Goal: Task Accomplishment & Management: Complete application form

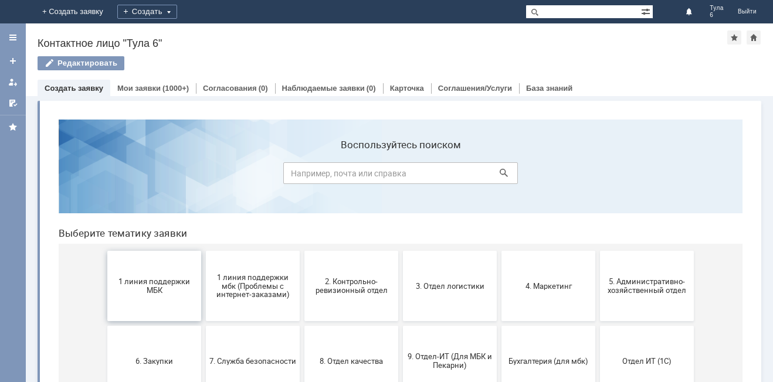
click at [142, 279] on span "1 линия поддержки МБК" at bounding box center [154, 286] width 87 height 18
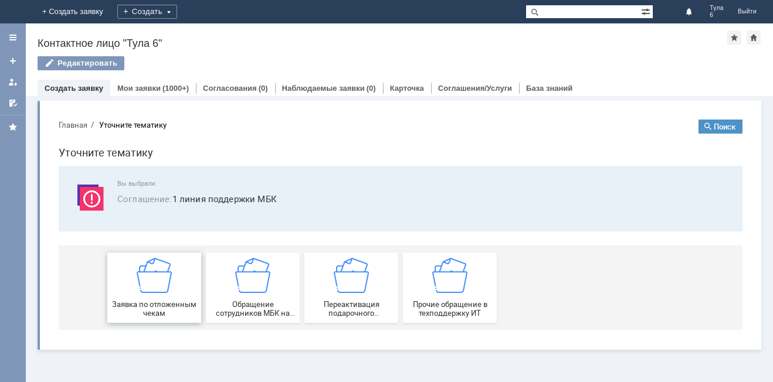
click at [153, 291] on img at bounding box center [154, 275] width 35 height 35
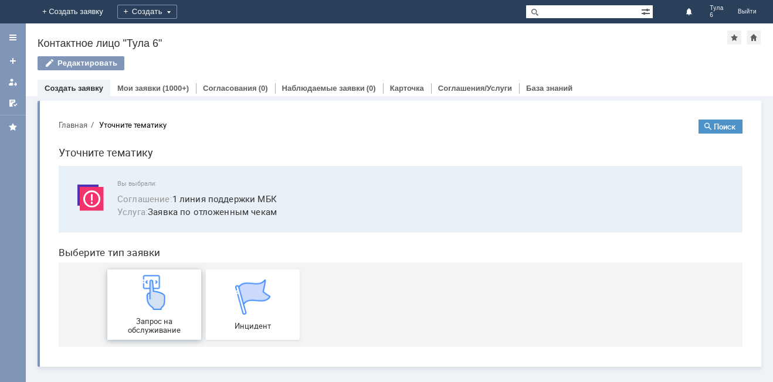
click at [154, 298] on img at bounding box center [154, 292] width 35 height 35
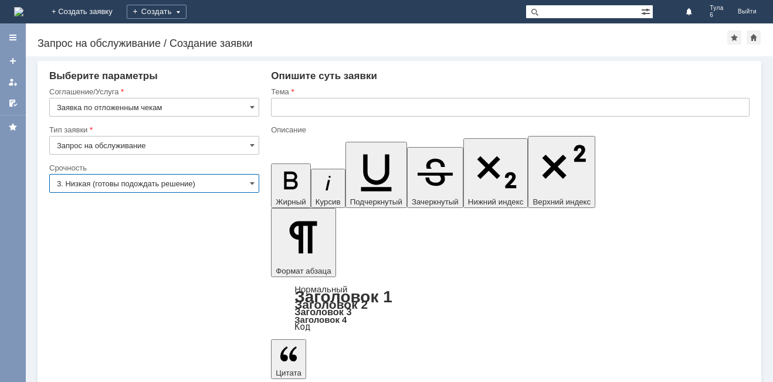
click at [110, 179] on input "3. Низкая (готовы подождать решение)" at bounding box center [154, 183] width 210 height 19
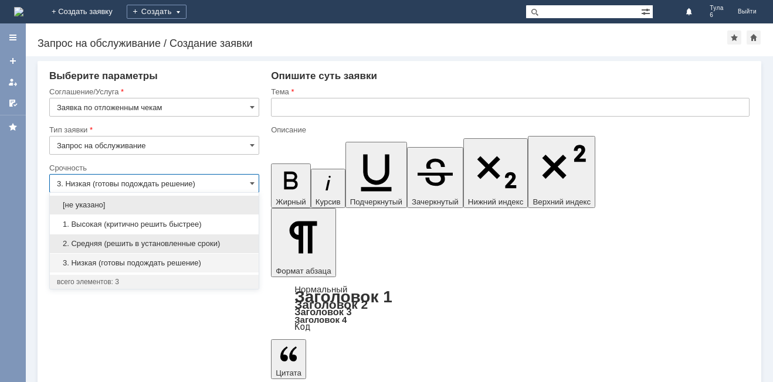
click at [117, 239] on span "2. Средняя (решить в установленные сроки)" at bounding box center [154, 243] width 195 height 9
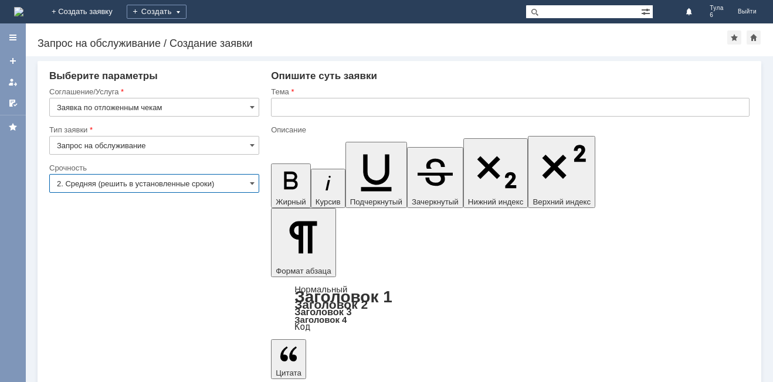
type input "2. Средняя (решить в установленные сроки)"
click at [285, 107] on input "text" at bounding box center [510, 107] width 478 height 19
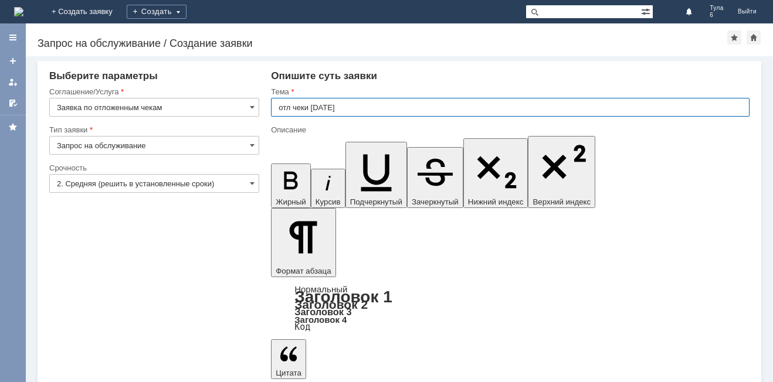
type input "отл чеки [DATE]"
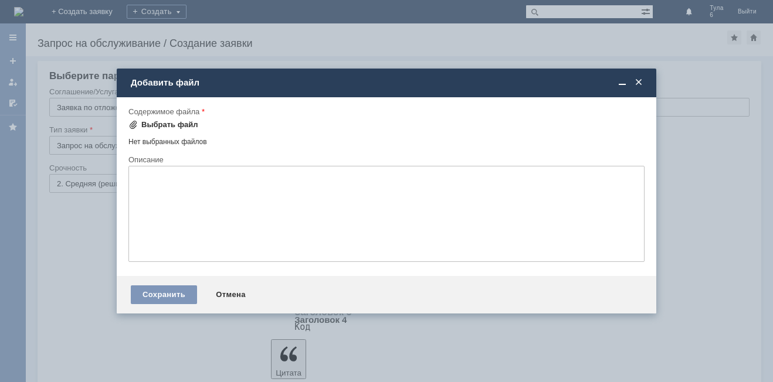
click at [135, 120] on span at bounding box center [132, 124] width 9 height 9
click at [638, 78] on span at bounding box center [638, 82] width 12 height 11
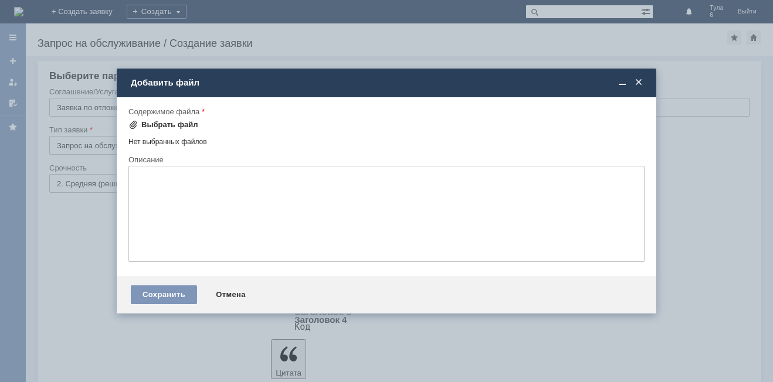
click at [135, 121] on span at bounding box center [132, 124] width 9 height 9
click at [638, 80] on span at bounding box center [638, 82] width 12 height 11
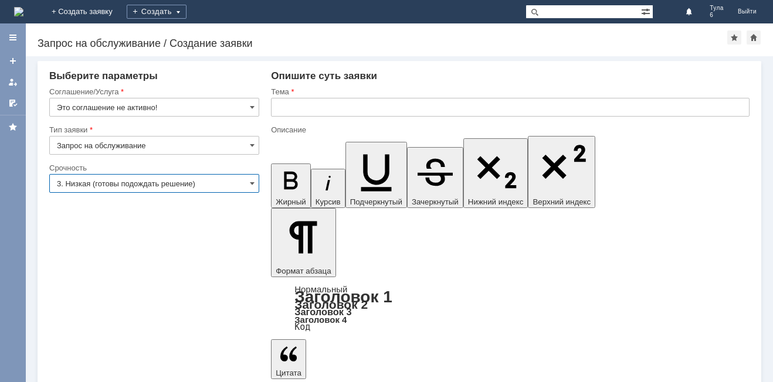
click at [85, 179] on input "3. Низкая (готовы подождать решение)" at bounding box center [154, 183] width 210 height 19
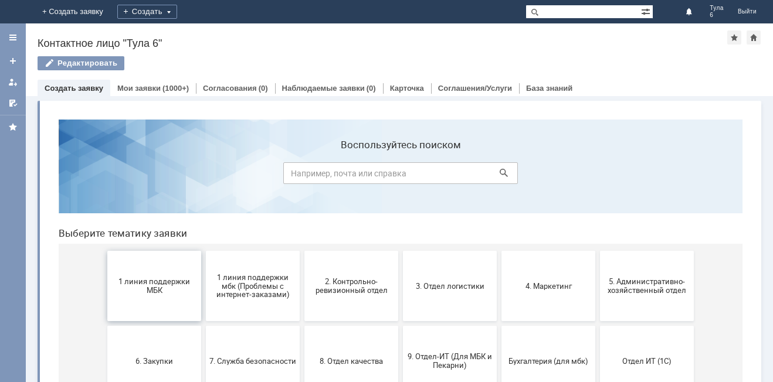
click at [137, 292] on span "1 линия поддержки МБК" at bounding box center [154, 286] width 87 height 18
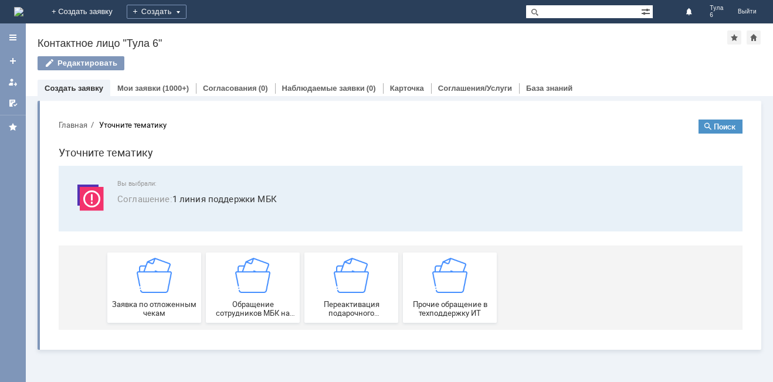
click at [137, 292] on img at bounding box center [154, 275] width 35 height 35
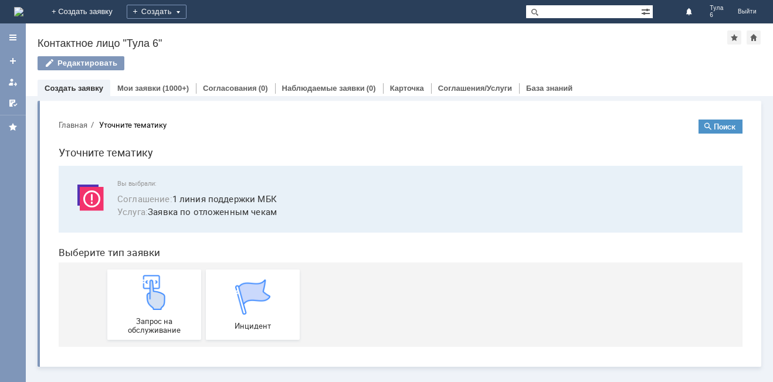
click at [137, 292] on img at bounding box center [154, 292] width 35 height 35
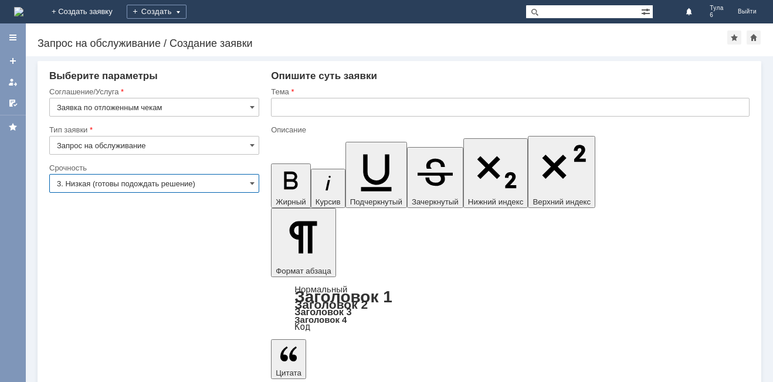
click at [131, 178] on input "3. Низкая (готовы подождать решение)" at bounding box center [154, 183] width 210 height 19
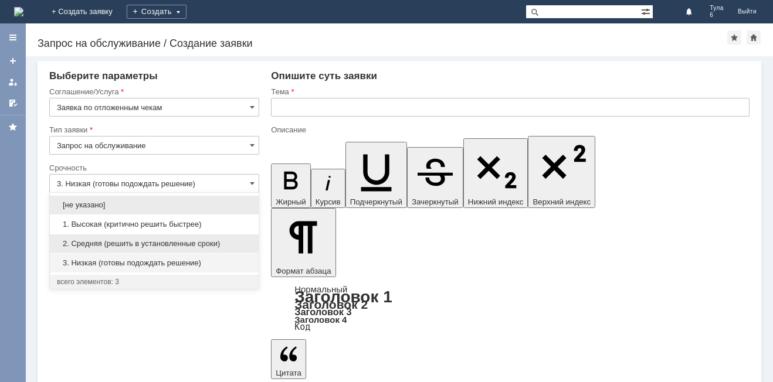
click at [102, 238] on div "2. Средняя (решить в установленные сроки)" at bounding box center [154, 243] width 209 height 19
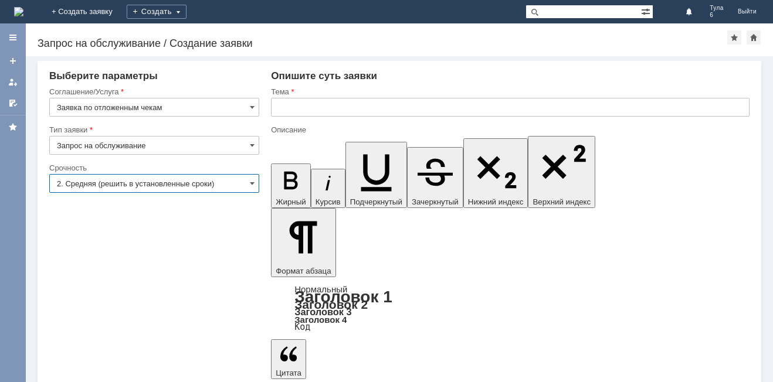
type input "2. Средняя (решить в установленные сроки)"
click at [313, 107] on input "text" at bounding box center [510, 107] width 478 height 19
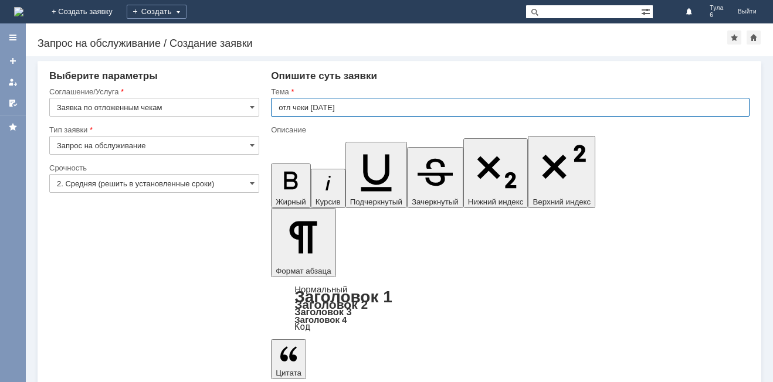
type input "отл чеки [DATE]"
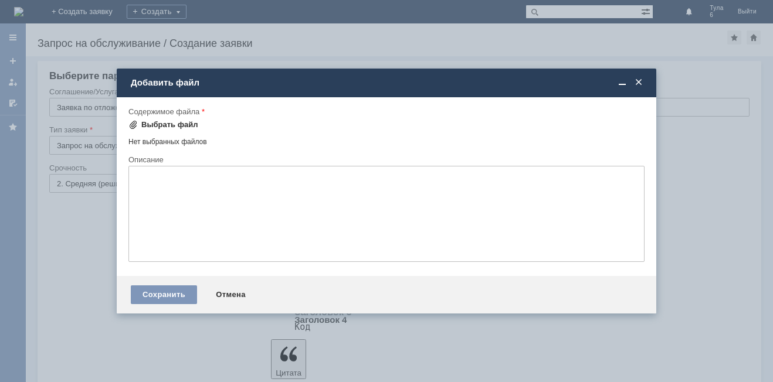
click at [131, 121] on span at bounding box center [132, 124] width 9 height 9
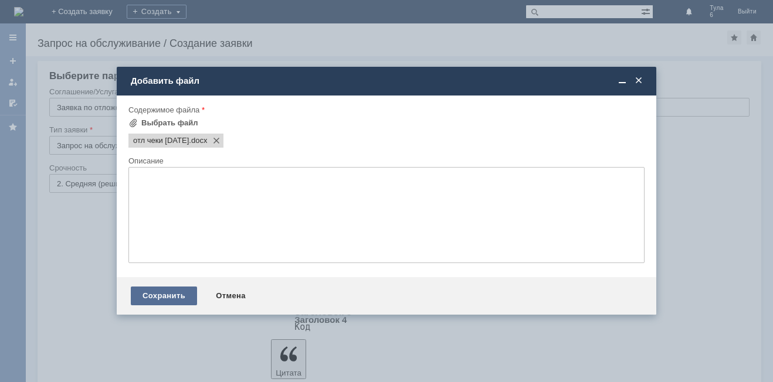
click at [172, 294] on div "Сохранить" at bounding box center [164, 296] width 66 height 19
